Goal: Task Accomplishment & Management: Use online tool/utility

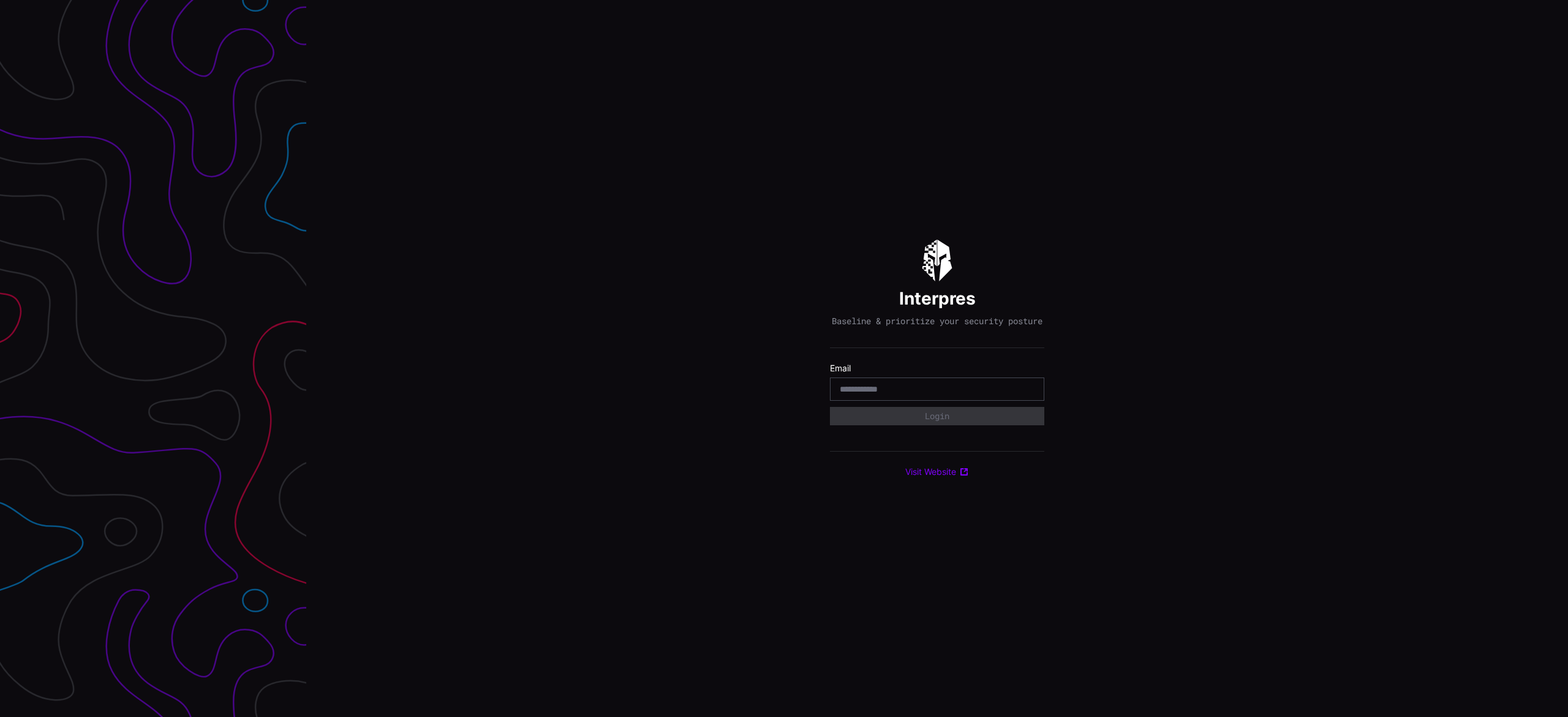
click at [871, 394] on input "email" at bounding box center [937, 390] width 195 height 11
type input "**********"
click at [923, 432] on div "Select Tenant" at bounding box center [937, 421] width 215 height 21
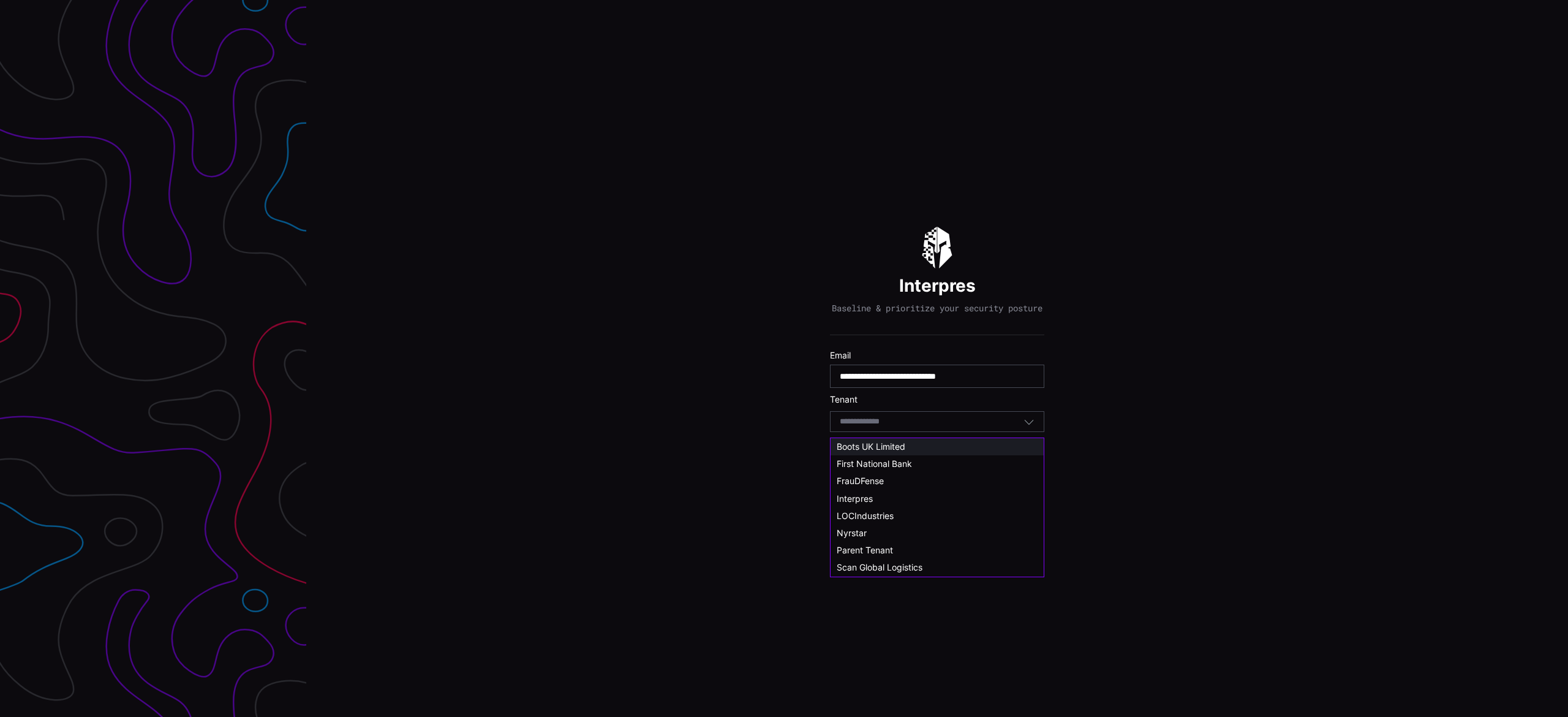
click at [902, 444] on span "Boots UK Limited" at bounding box center [871, 446] width 68 height 10
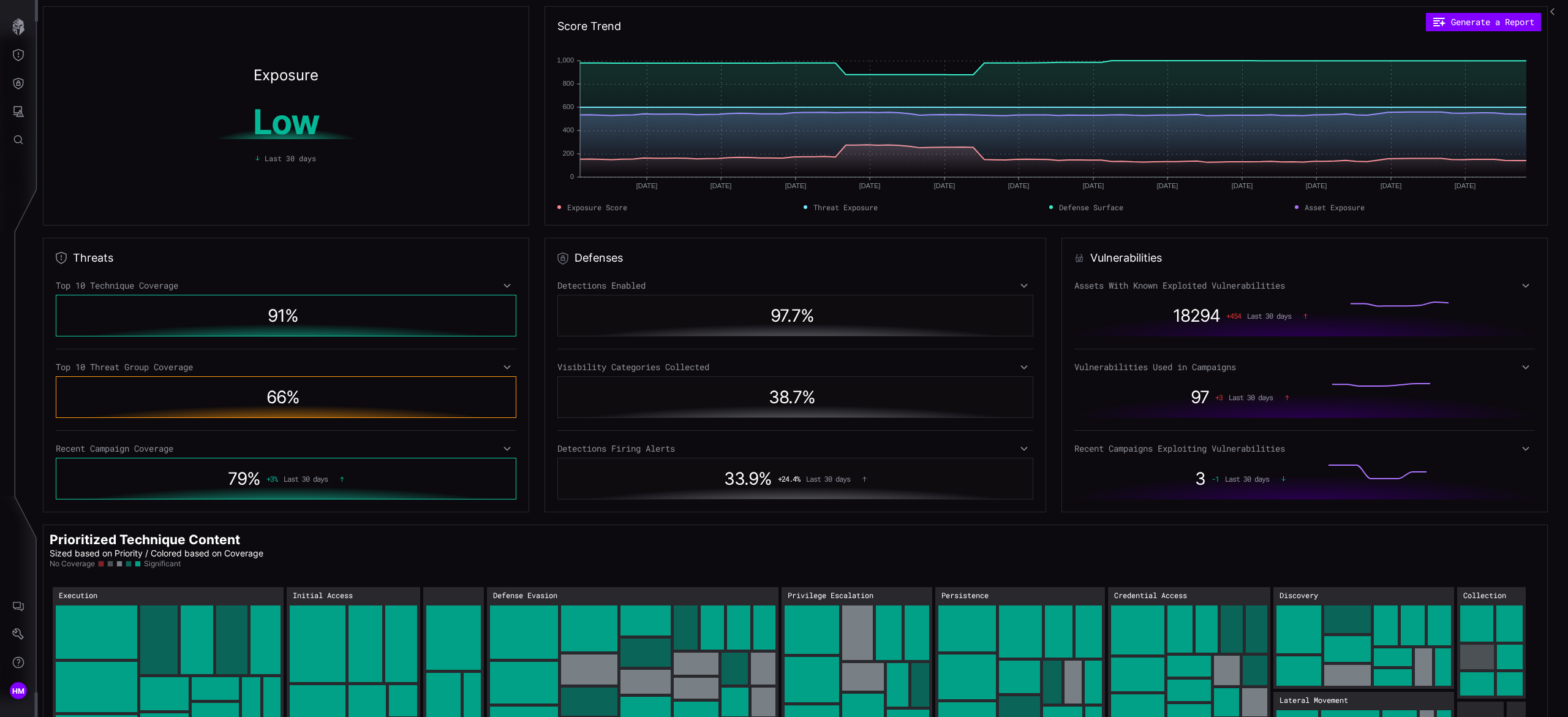
click at [503, 367] on icon at bounding box center [507, 367] width 9 height 10
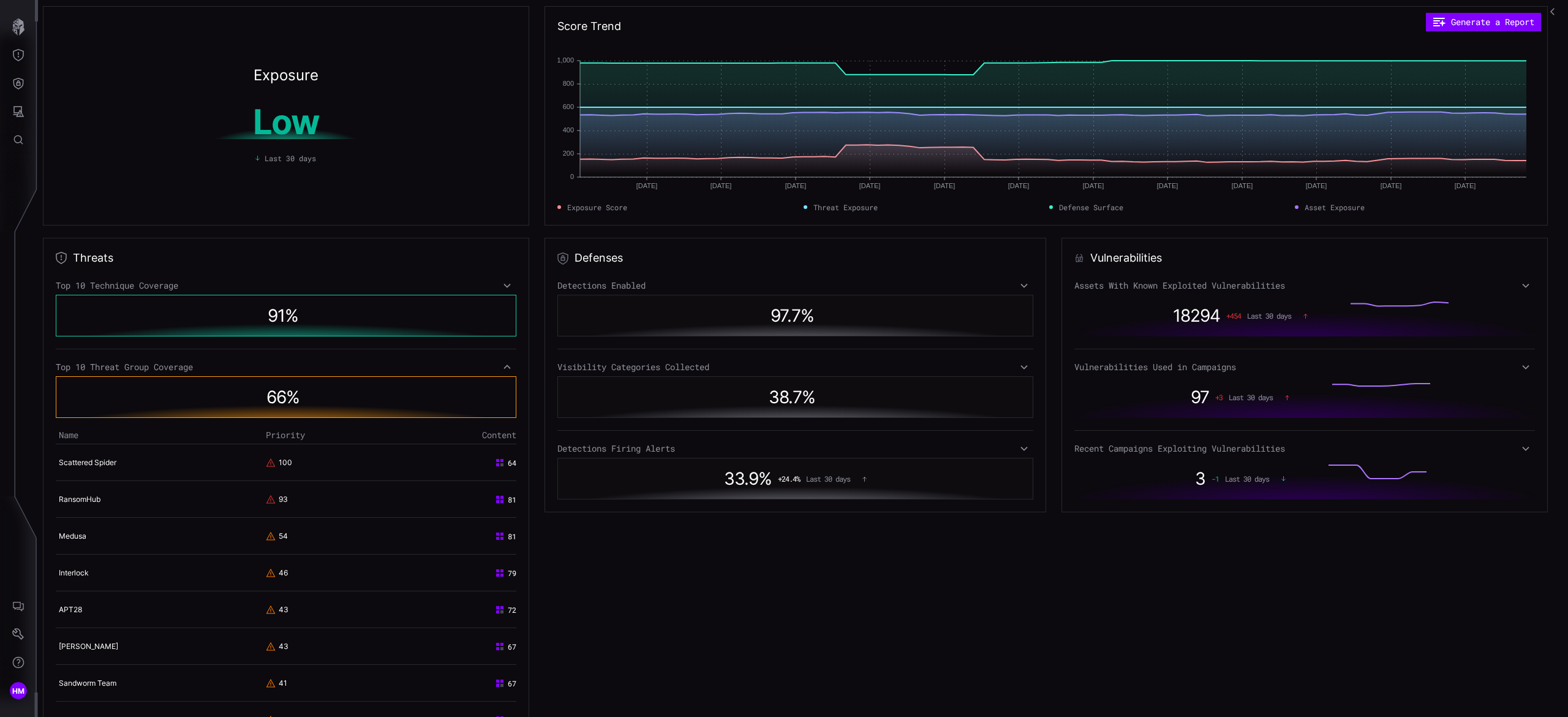
click at [503, 367] on icon at bounding box center [507, 367] width 9 height 10
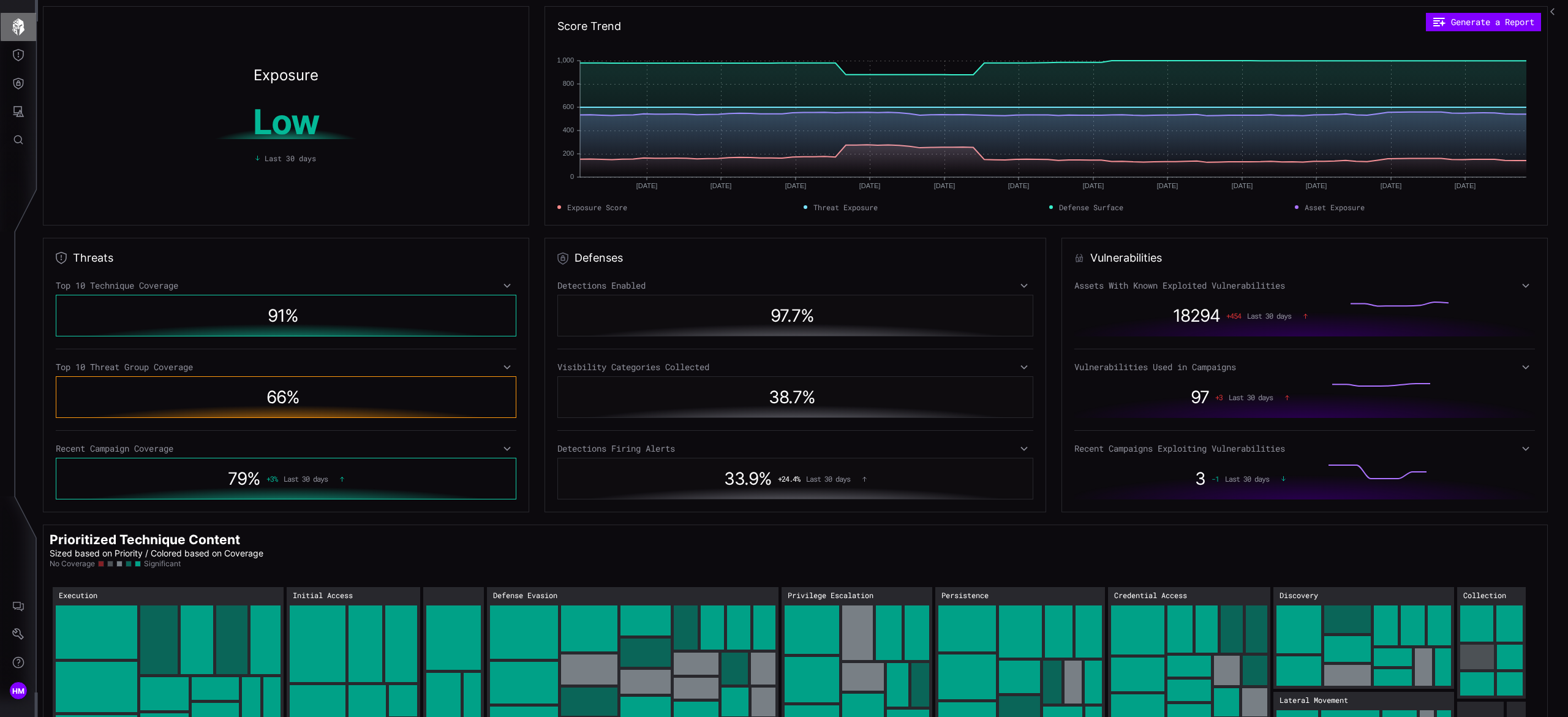
click at [25, 25] on icon "button" at bounding box center [18, 27] width 17 height 17
click at [25, 57] on button "Threat Exposure" at bounding box center [18, 55] width 36 height 28
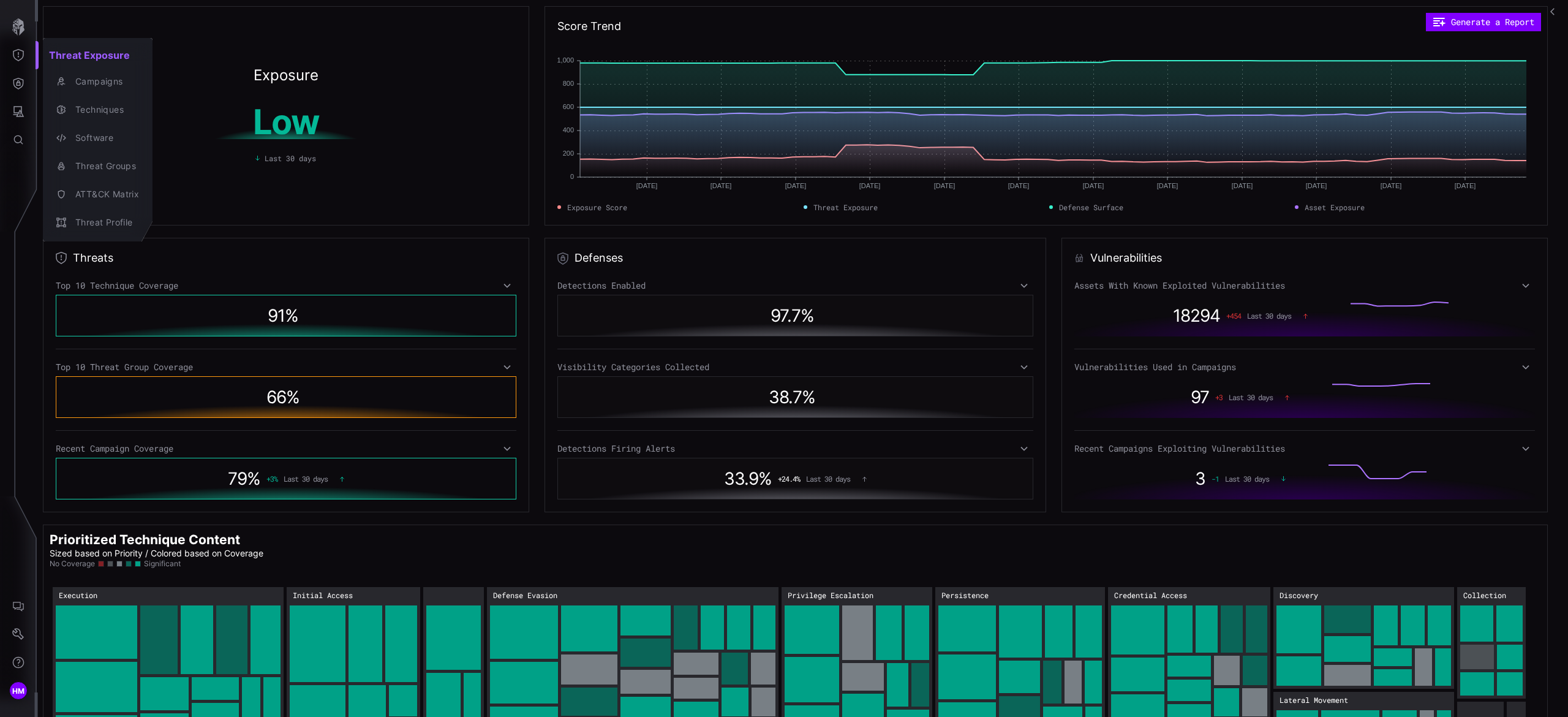
click at [16, 85] on div at bounding box center [784, 358] width 1568 height 717
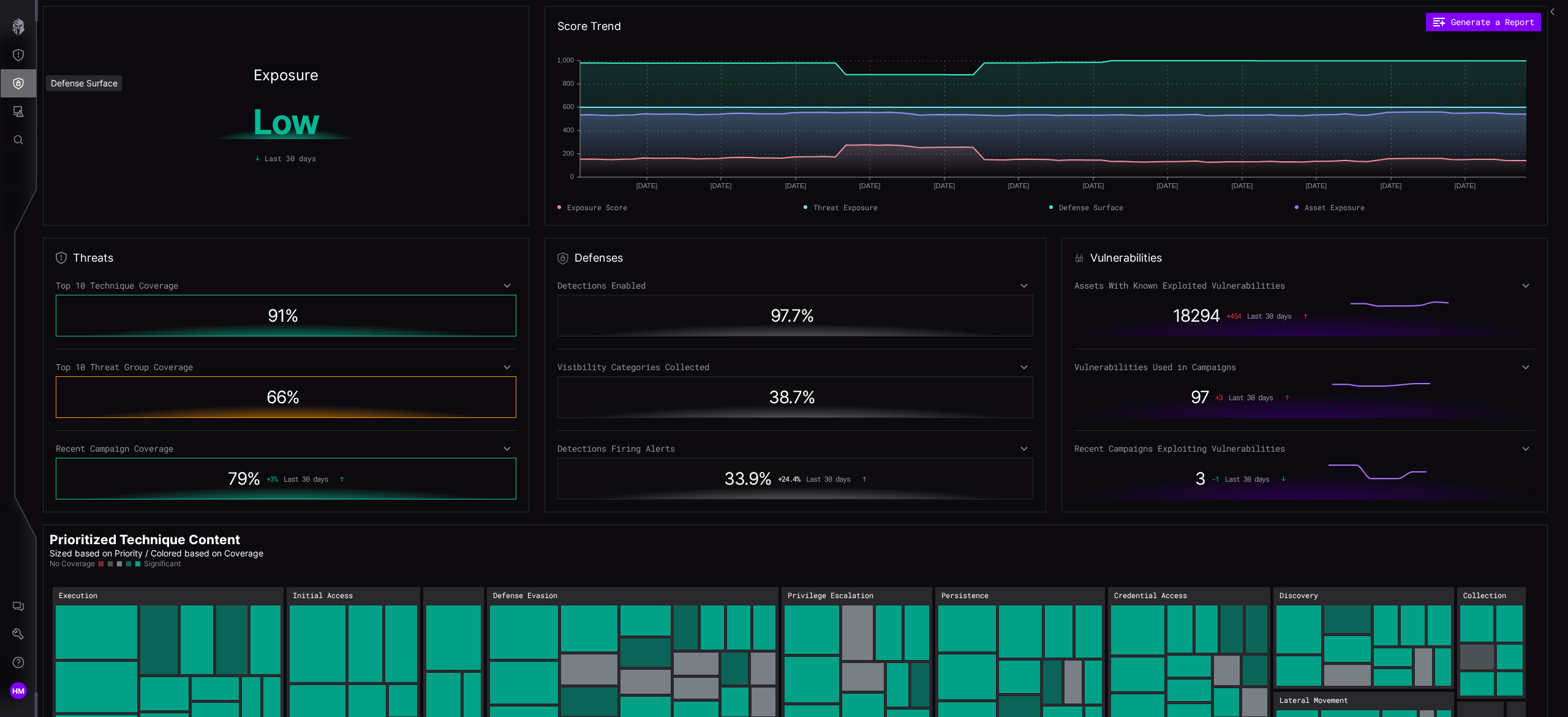
click at [16, 85] on icon "Defense Surface" at bounding box center [18, 83] width 10 height 12
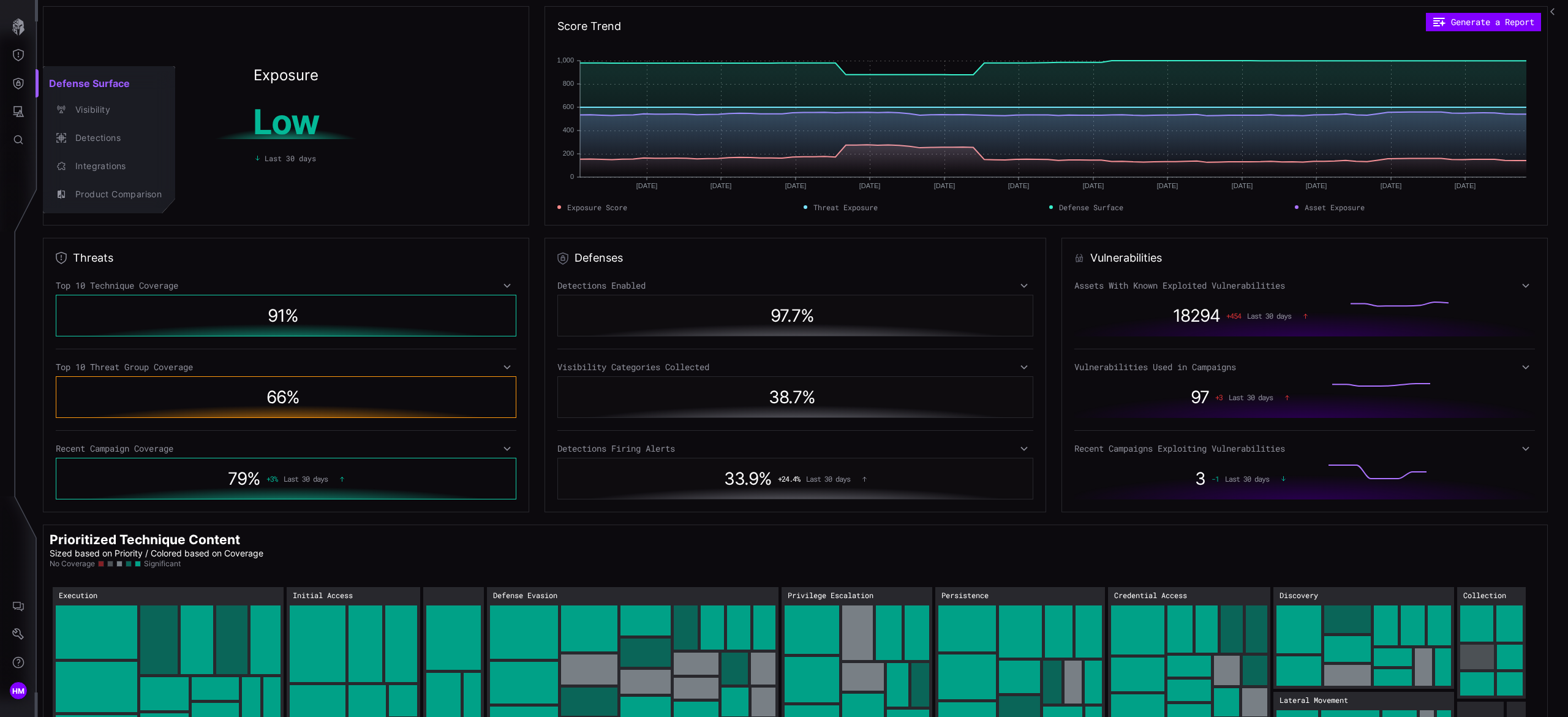
click at [17, 113] on div at bounding box center [784, 358] width 1568 height 717
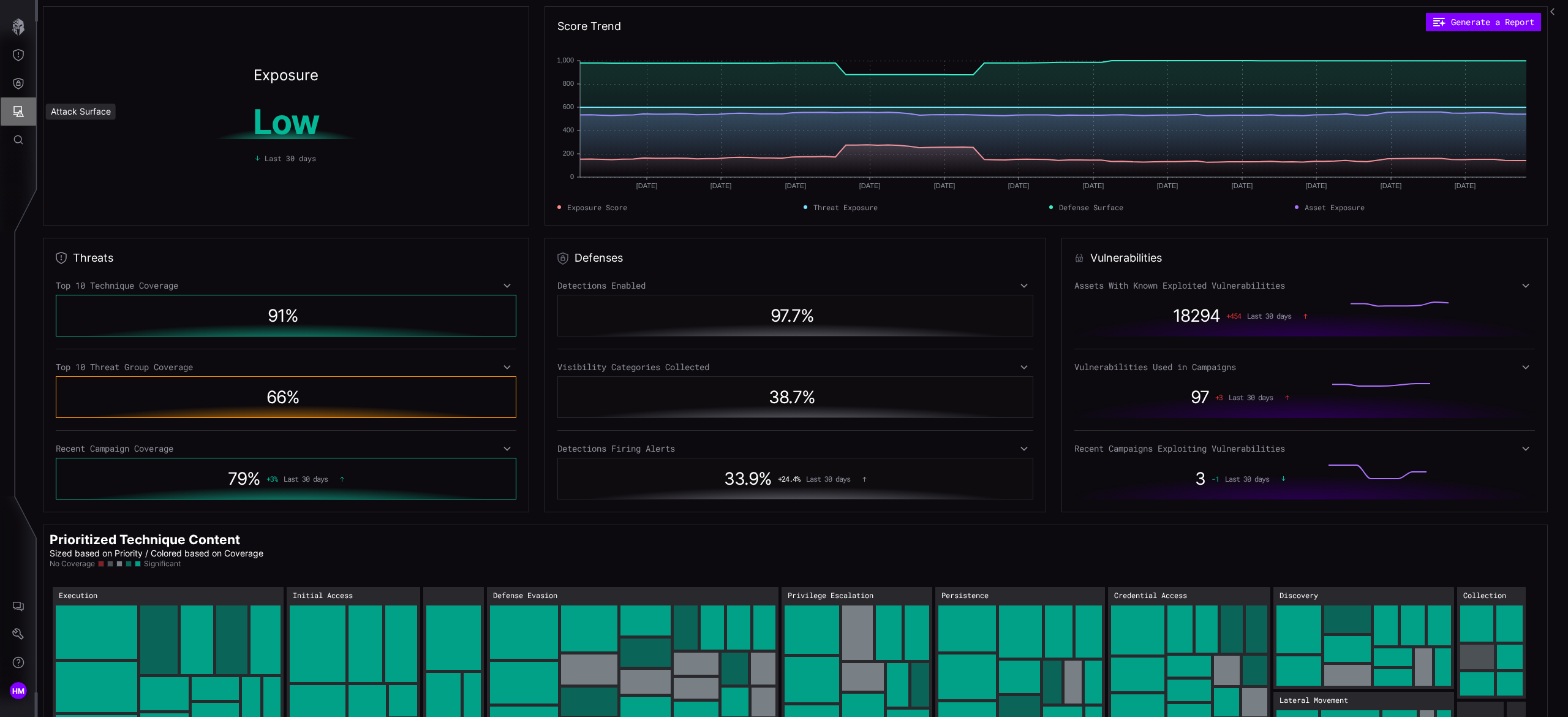
click at [17, 113] on icon "Attack Surface" at bounding box center [19, 111] width 11 height 11
click at [18, 85] on div at bounding box center [784, 358] width 1568 height 717
click at [18, 85] on icon "Defense Surface" at bounding box center [18, 83] width 10 height 12
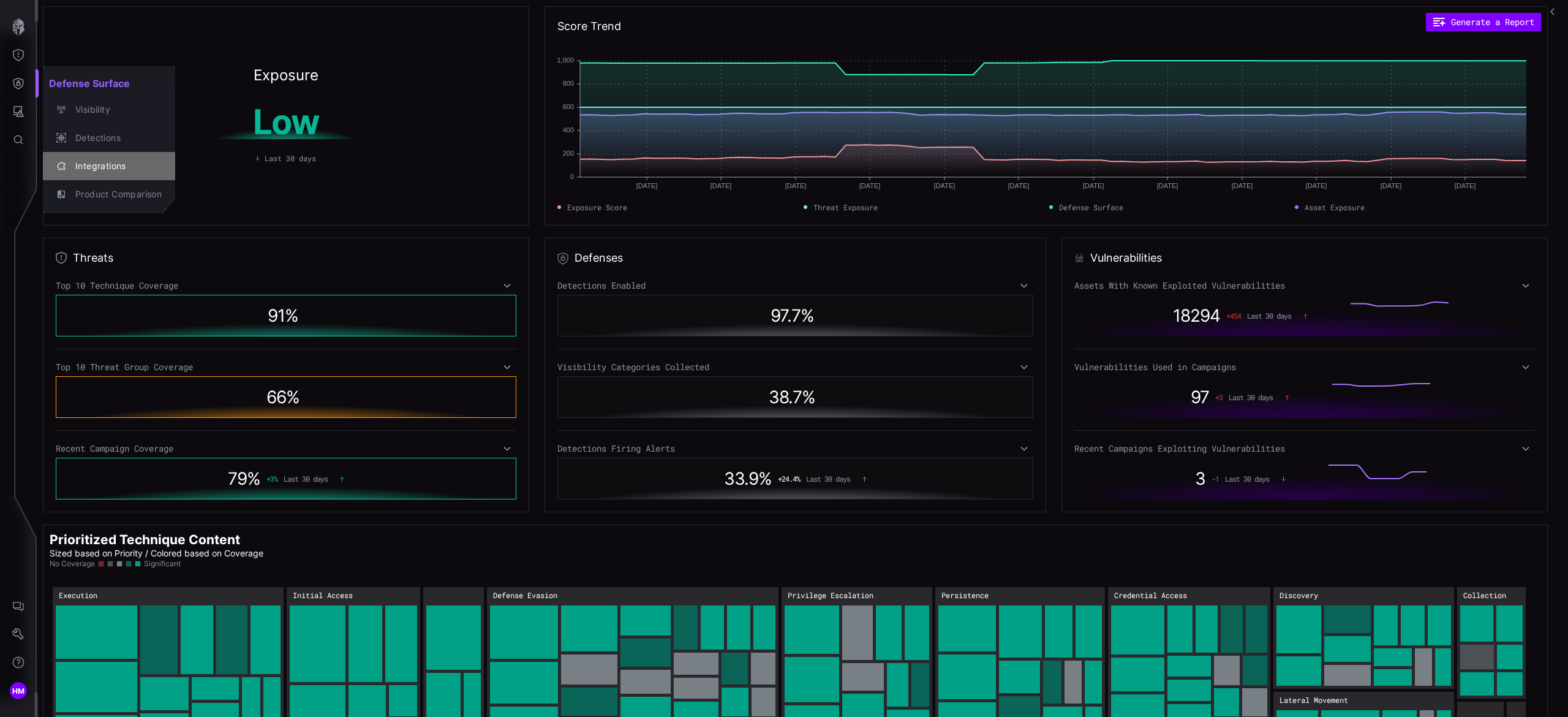
click at [116, 165] on div "Integrations" at bounding box center [115, 166] width 92 height 15
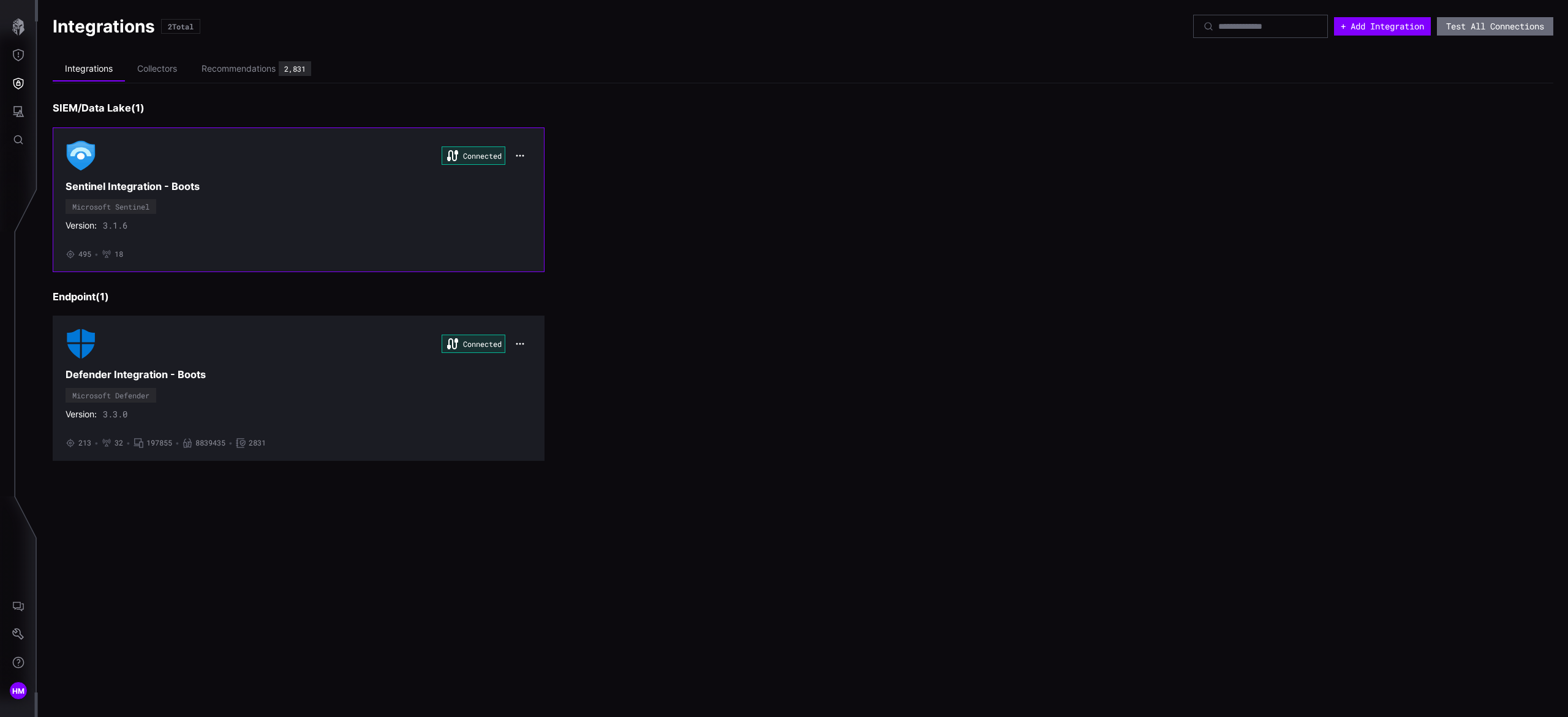
click at [210, 183] on h3 "Sentinel Integration - Boots" at bounding box center [298, 187] width 467 height 13
